Goal: Find specific page/section: Find specific page/section

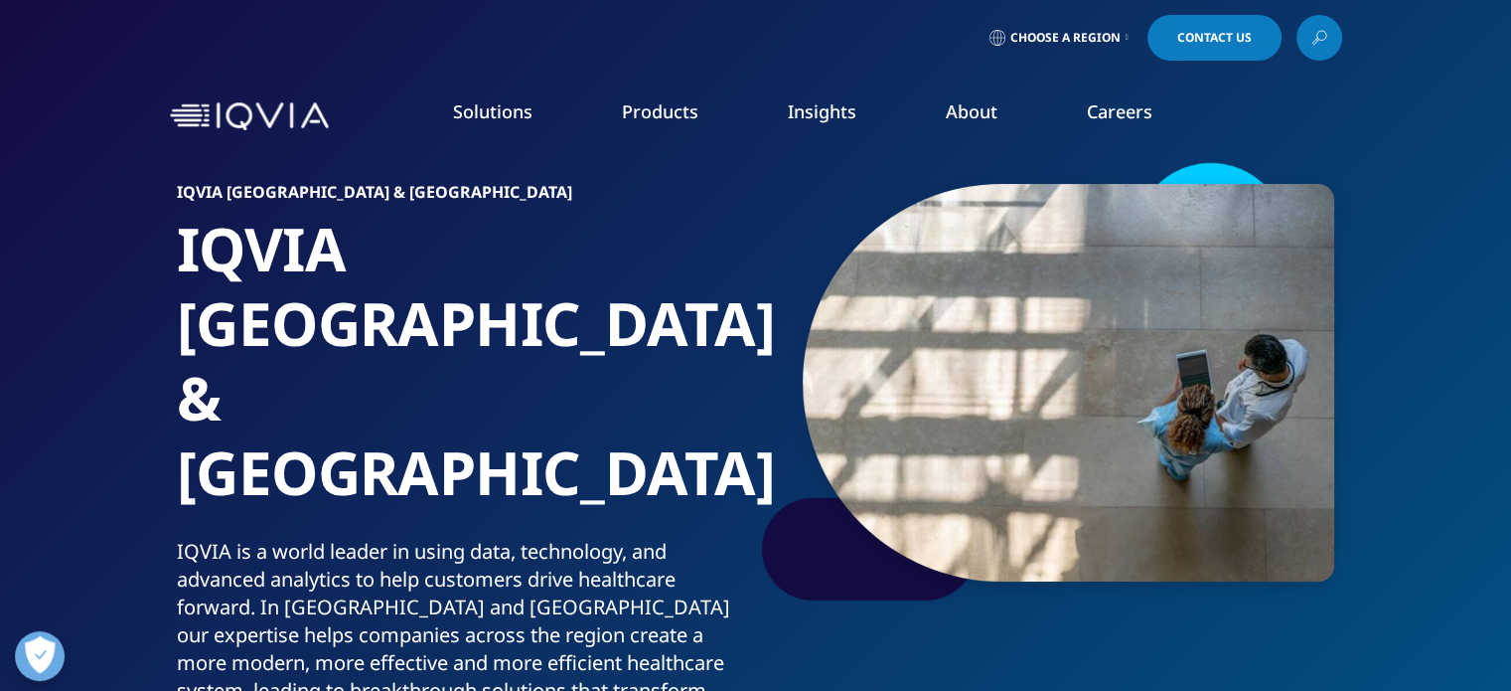
click at [127, 367] on link "DISCOVER INSIGHTS" at bounding box center [187, 364] width 295 height 17
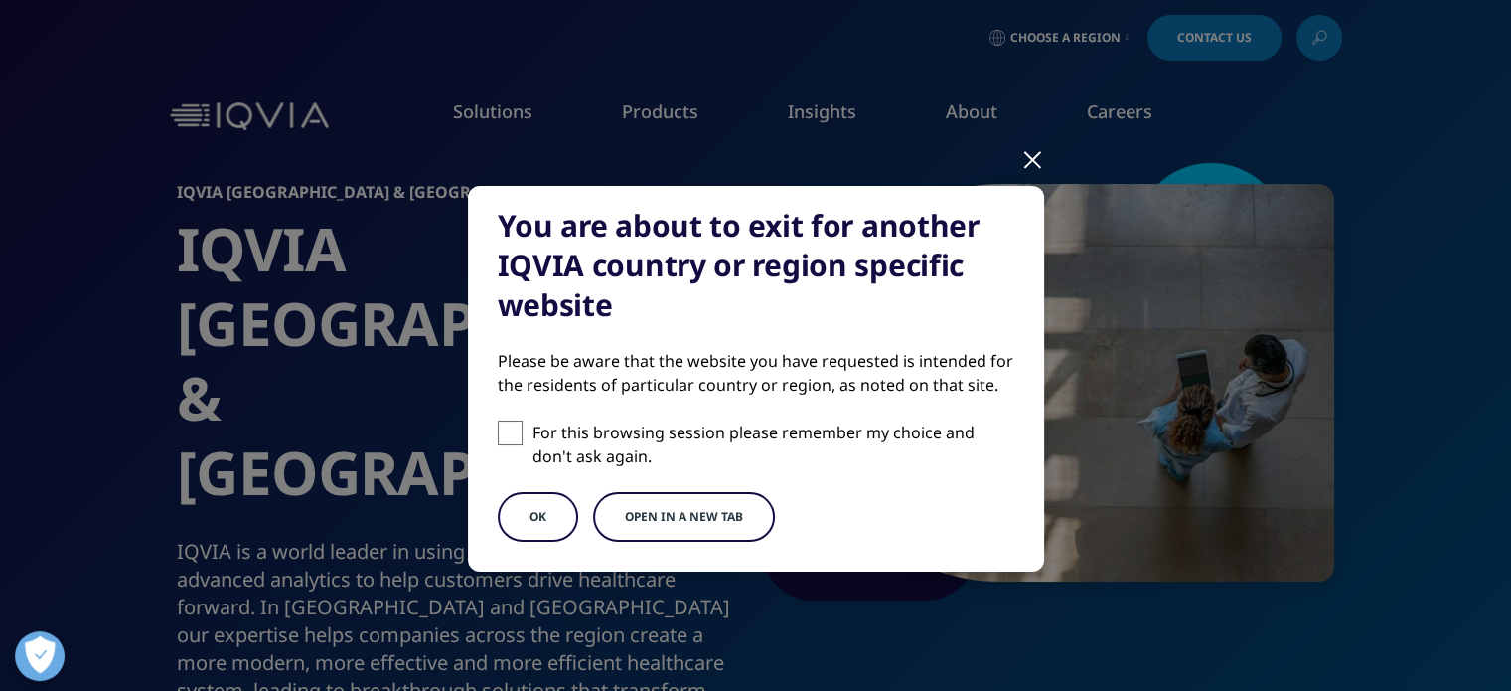
click at [1021, 160] on div at bounding box center [1032, 158] width 23 height 55
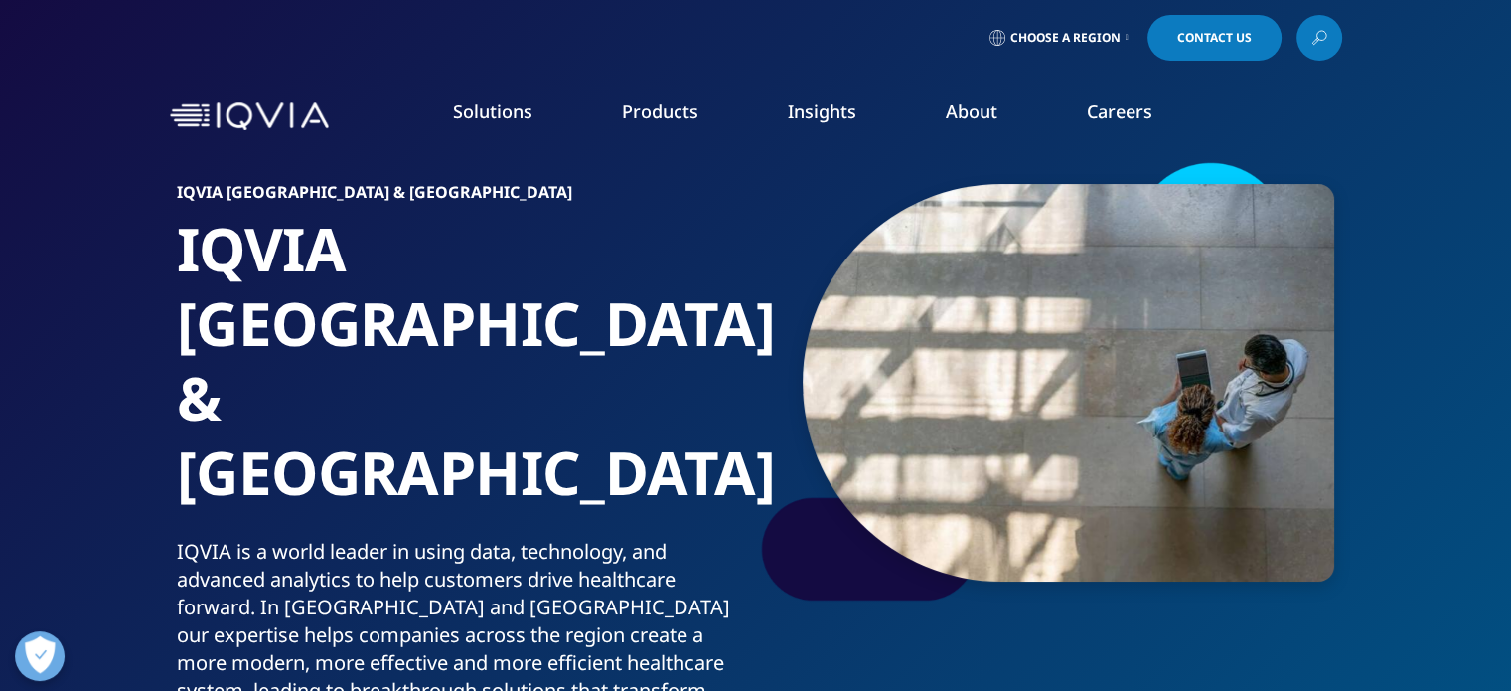
click at [913, 501] on link "LEARN MORE" at bounding box center [936, 501] width 301 height 53
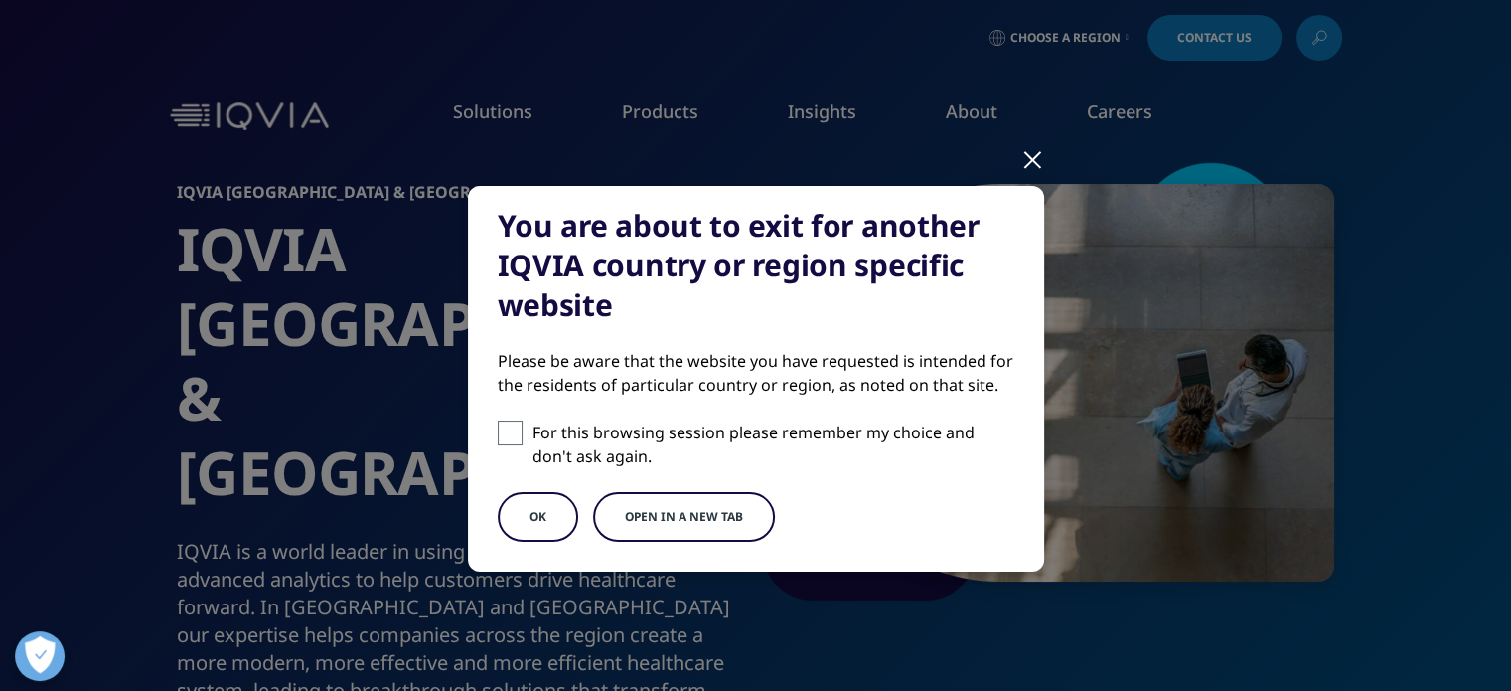
click at [552, 507] on button "OK" at bounding box center [538, 517] width 80 height 50
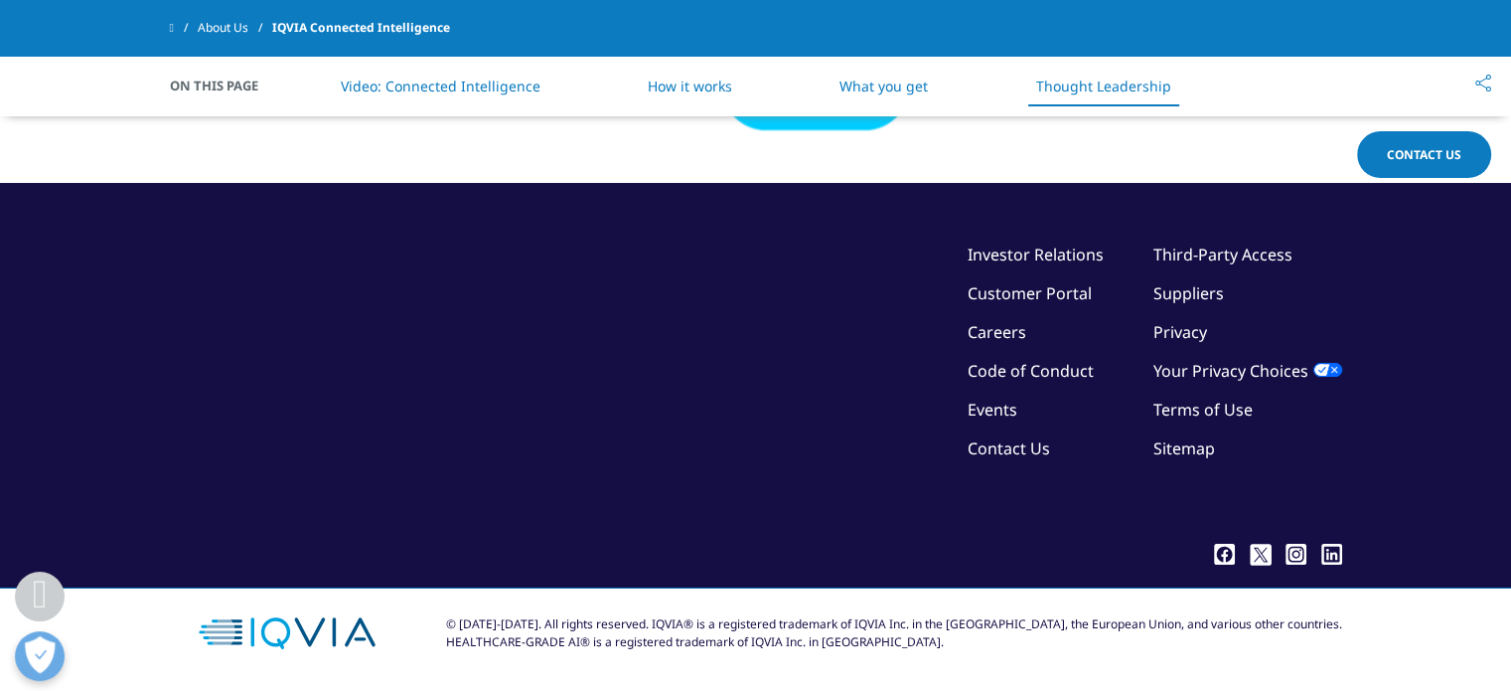
scroll to position [4391, 0]
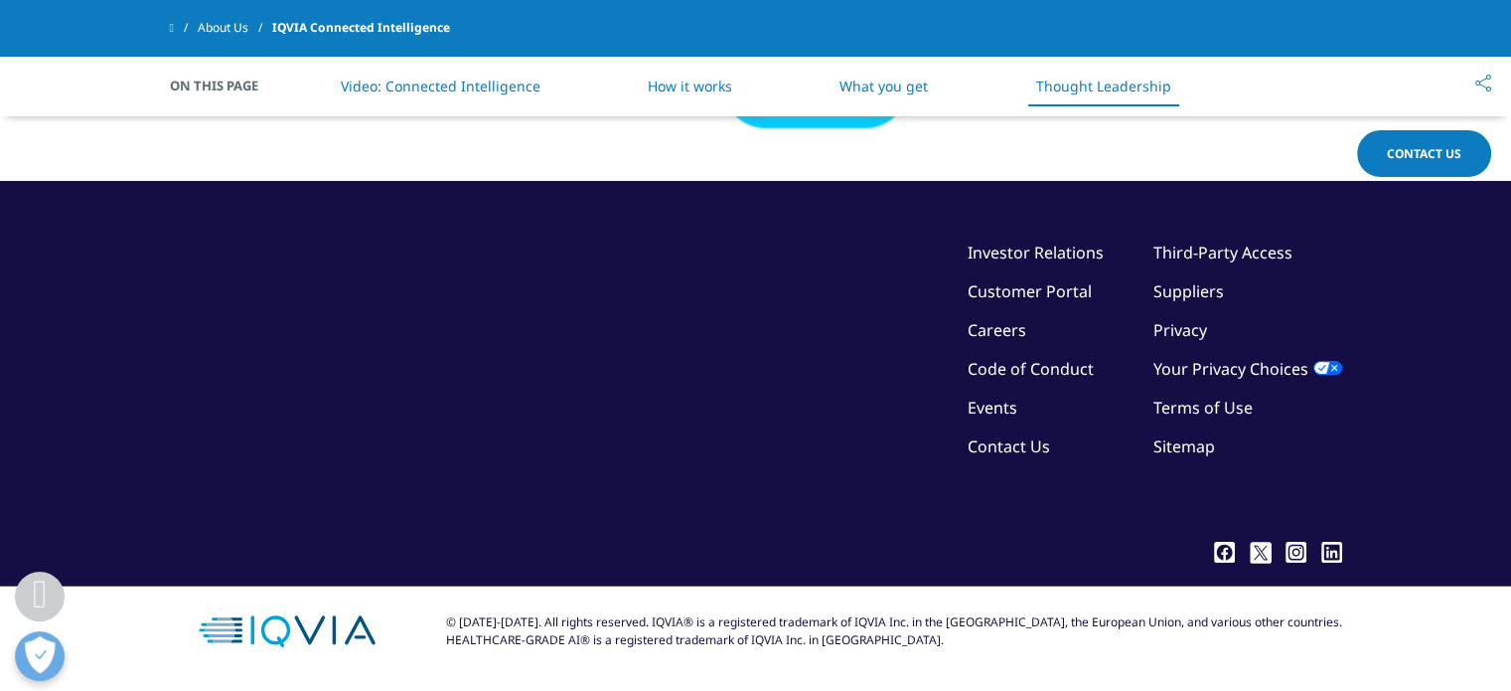
click at [994, 326] on link "Careers" at bounding box center [997, 330] width 59 height 22
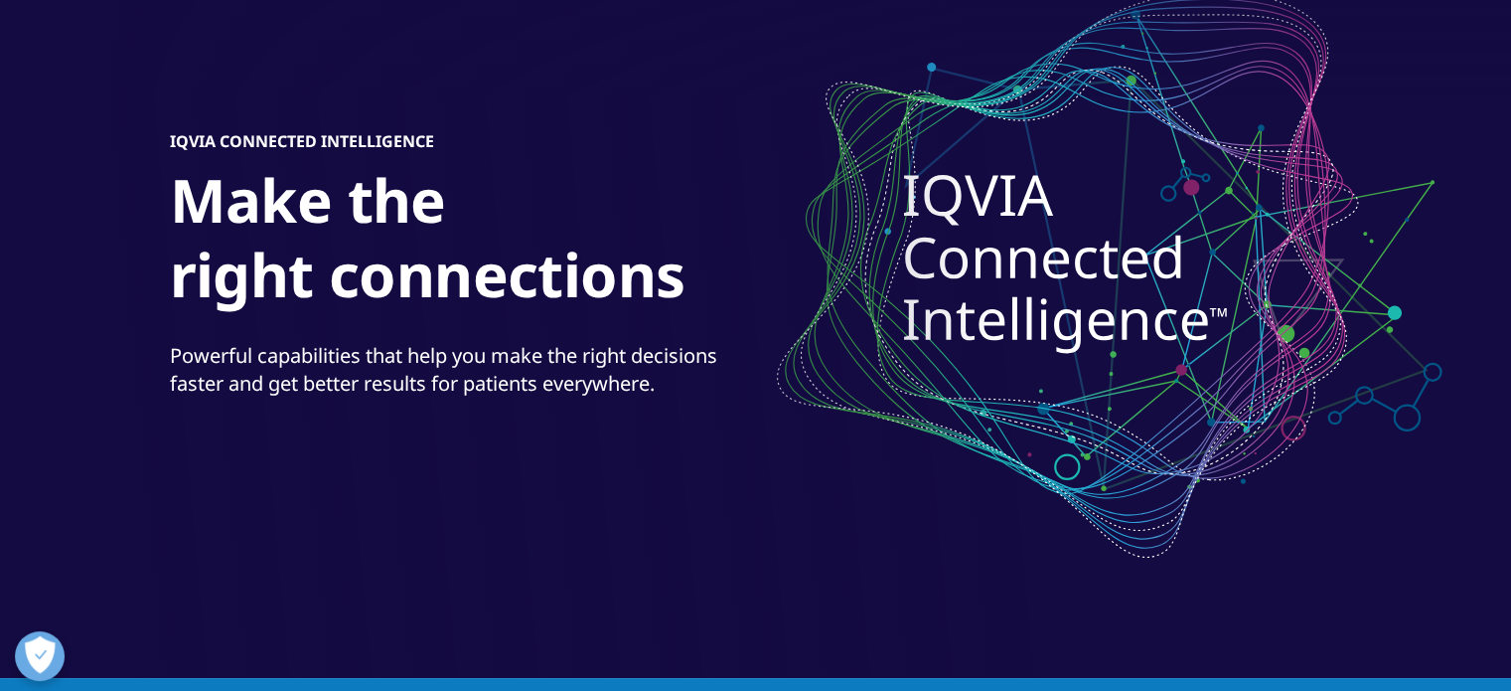
scroll to position [0, 0]
